Goal: Find specific page/section: Find specific page/section

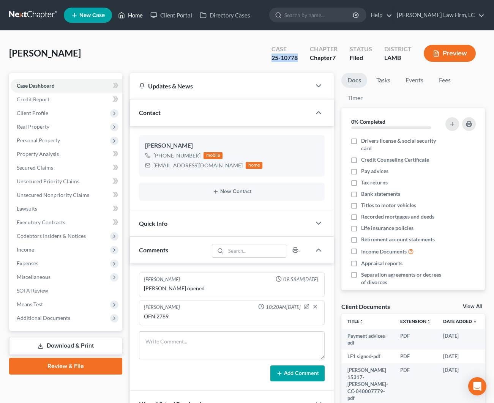
click at [131, 19] on link "Home" at bounding box center [130, 15] width 32 height 14
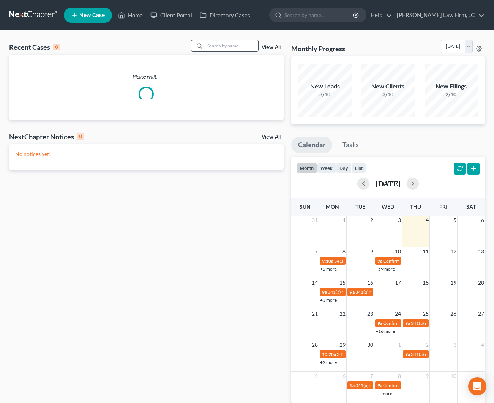
click at [245, 43] on input "search" at bounding box center [231, 45] width 53 height 11
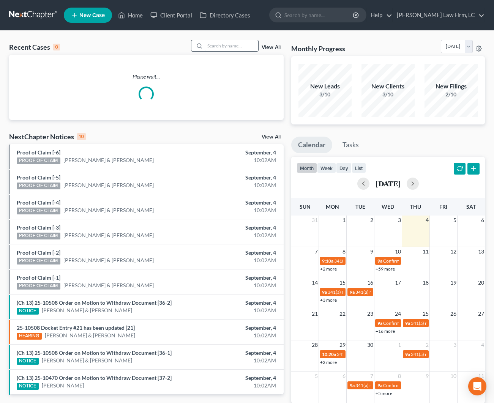
scroll to position [1, 0]
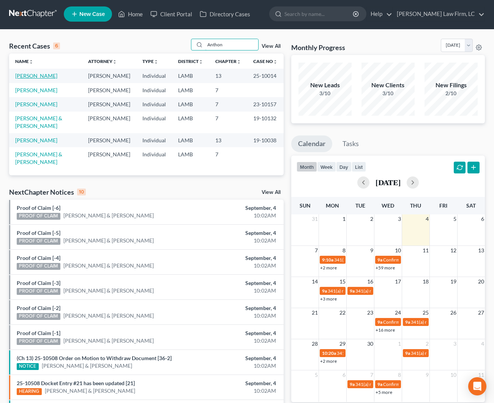
type input "Anthon"
click at [33, 75] on link "[PERSON_NAME]" at bounding box center [36, 75] width 42 height 6
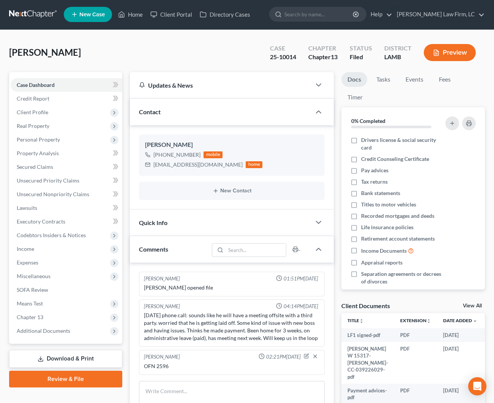
scroll to position [0, 0]
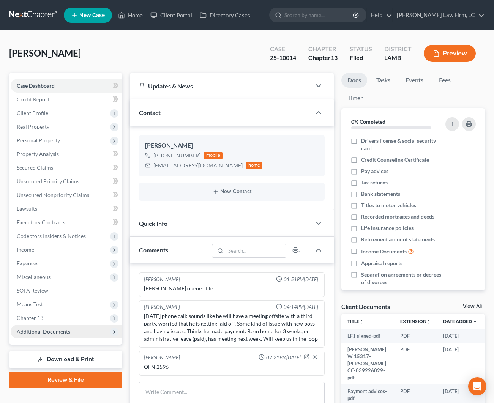
click at [43, 327] on span "Additional Documents" at bounding box center [67, 332] width 112 height 14
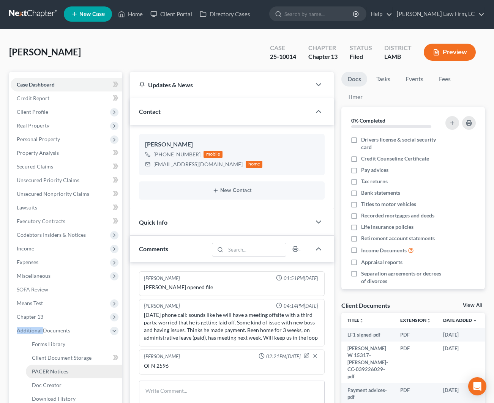
click at [59, 372] on span "PACER Notices" at bounding box center [50, 371] width 36 height 6
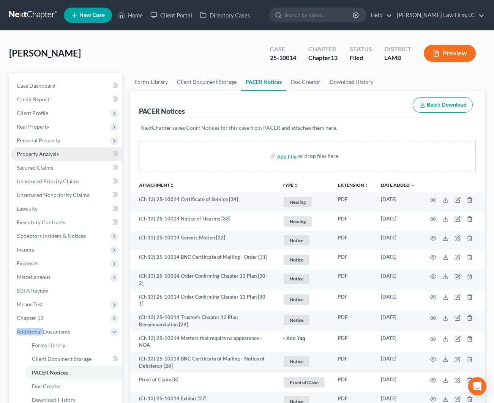
scroll to position [0, 2]
click at [54, 145] on span "Personal Property" at bounding box center [67, 141] width 112 height 14
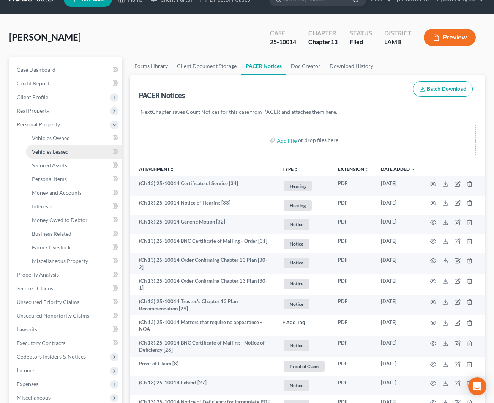
scroll to position [17, 0]
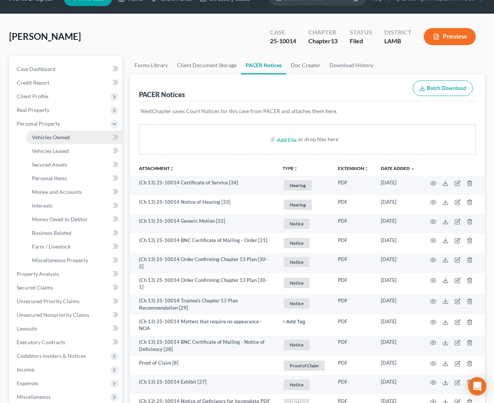
click at [72, 137] on link "Vehicles Owned" at bounding box center [74, 138] width 96 height 14
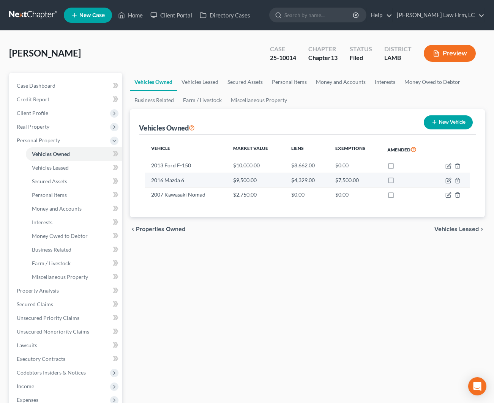
scroll to position [0, 0]
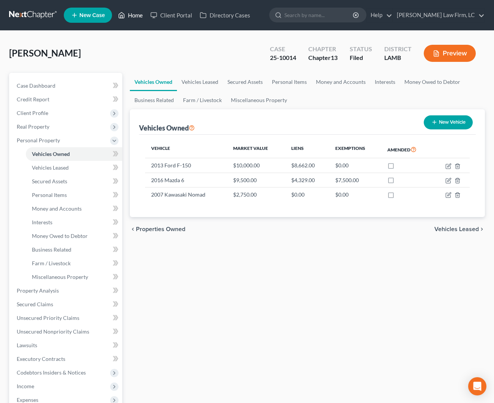
click at [130, 17] on link "Home" at bounding box center [130, 15] width 32 height 14
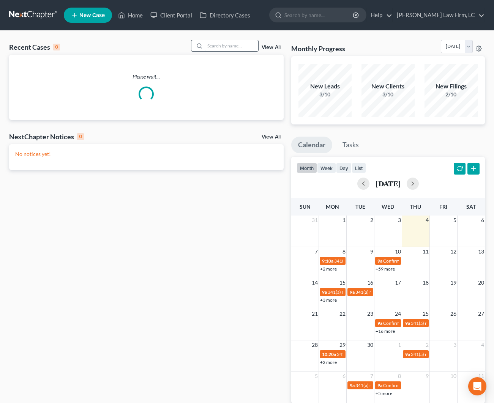
click at [218, 49] on input "search" at bounding box center [231, 45] width 53 height 11
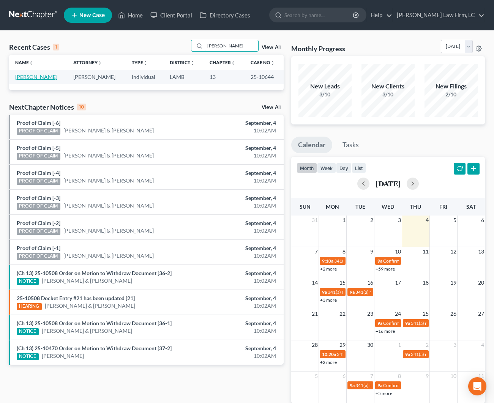
type input "[PERSON_NAME]"
click at [49, 77] on link "[PERSON_NAME]" at bounding box center [36, 77] width 42 height 6
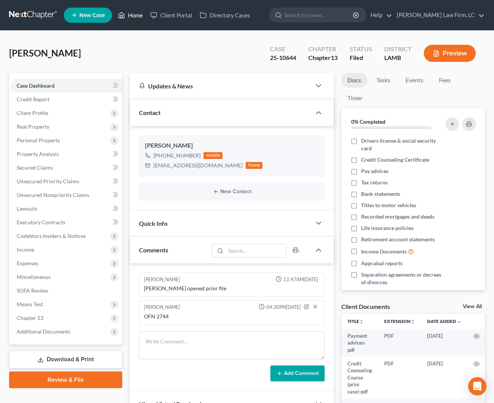
click at [131, 18] on link "Home" at bounding box center [130, 15] width 32 height 14
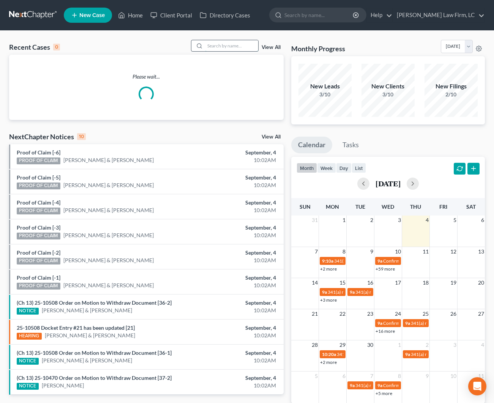
click at [209, 47] on input "search" at bounding box center [231, 45] width 53 height 11
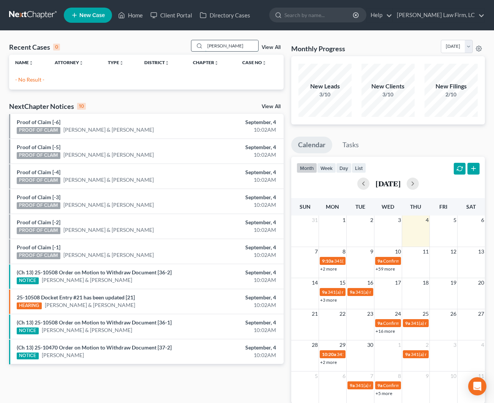
drag, startPoint x: 225, startPoint y: 45, endPoint x: 197, endPoint y: 49, distance: 28.7
click at [197, 49] on div "[PERSON_NAME]" at bounding box center [225, 46] width 68 height 12
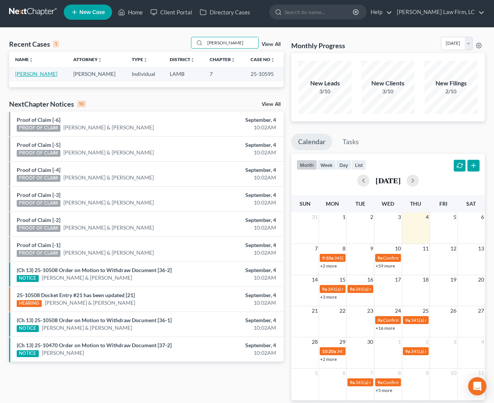
type input "[PERSON_NAME]"
click at [31, 73] on link "[PERSON_NAME]" at bounding box center [36, 74] width 42 height 6
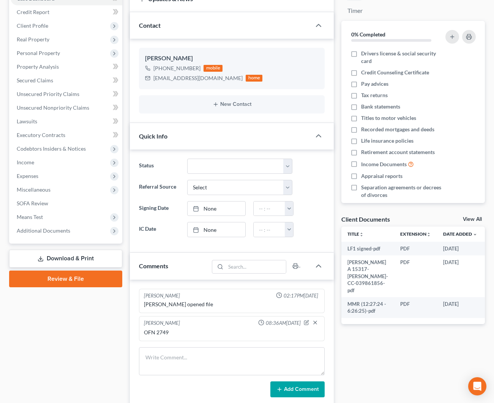
scroll to position [88, 0]
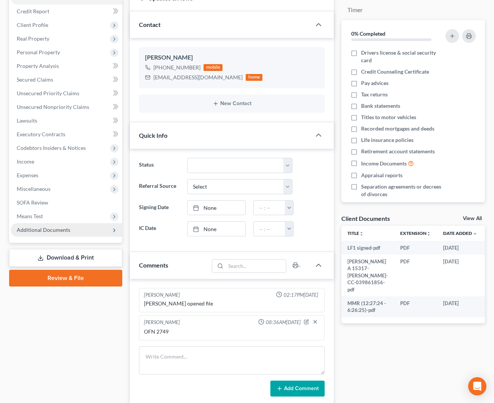
click at [63, 227] on span "Additional Documents" at bounding box center [44, 230] width 54 height 6
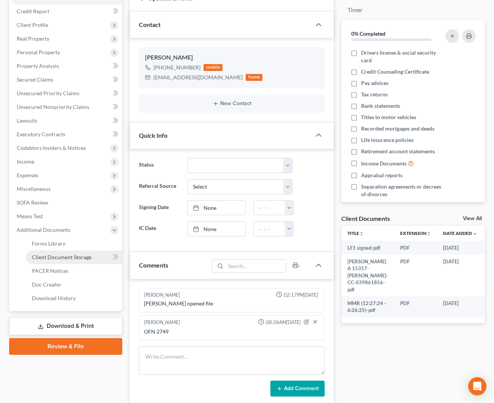
click at [67, 274] on span "PACER Notices" at bounding box center [50, 271] width 36 height 6
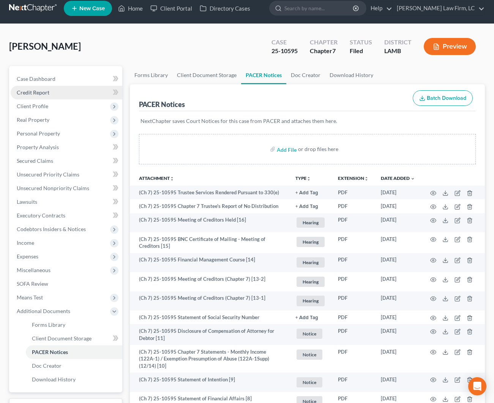
scroll to position [5, 0]
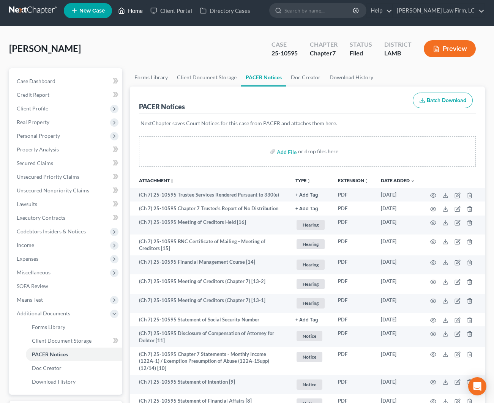
click at [137, 10] on link "Home" at bounding box center [130, 11] width 32 height 14
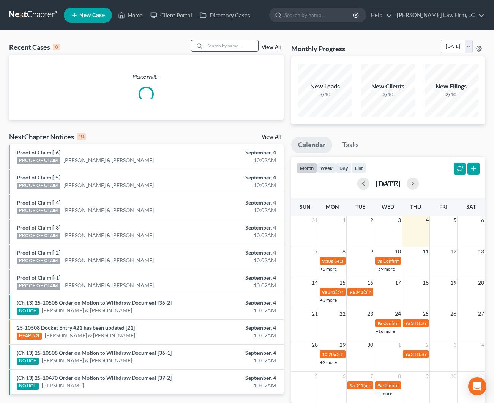
click at [228, 43] on input "search" at bounding box center [231, 45] width 53 height 11
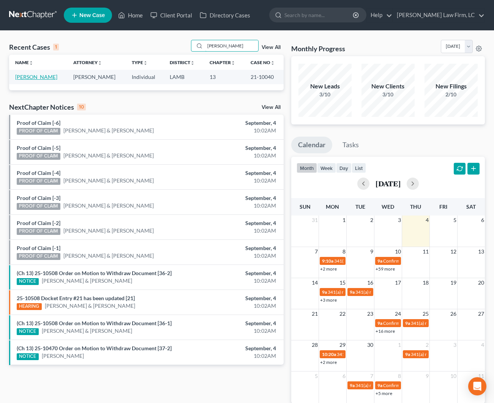
type input "[PERSON_NAME]"
click at [38, 79] on link "[PERSON_NAME]" at bounding box center [36, 77] width 42 height 6
